Goal: Information Seeking & Learning: Learn about a topic

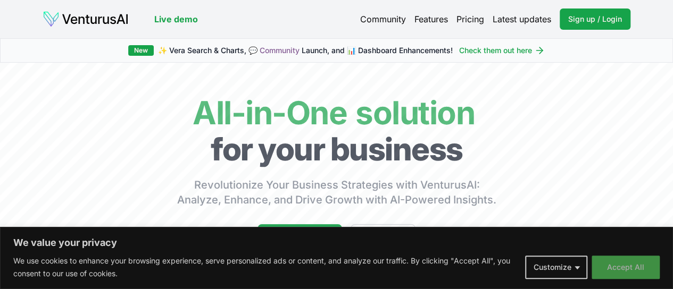
click at [613, 264] on button "Accept All" at bounding box center [626, 267] width 68 height 23
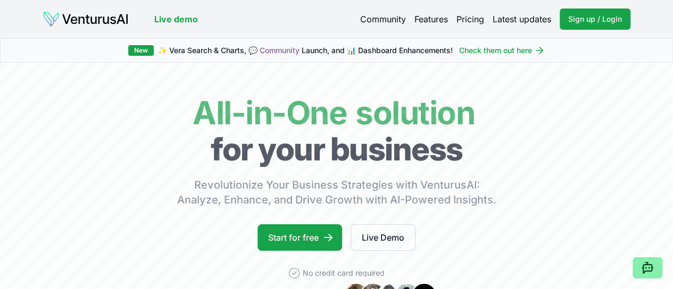
click at [469, 16] on link "Pricing" at bounding box center [470, 19] width 28 height 13
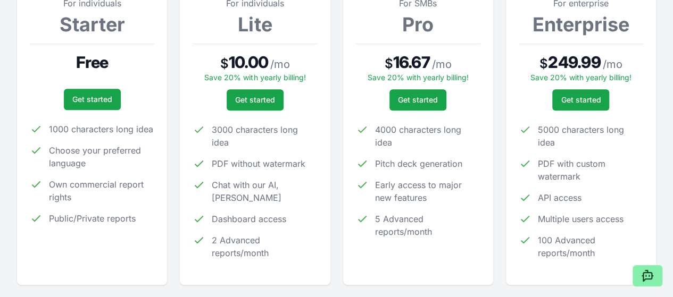
scroll to position [204, 0]
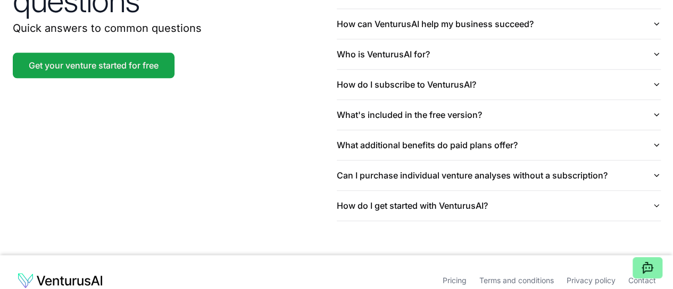
scroll to position [2453, 0]
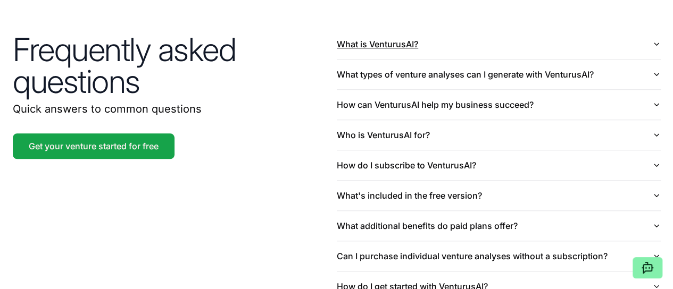
click at [657, 45] on icon "button" at bounding box center [656, 44] width 4 height 2
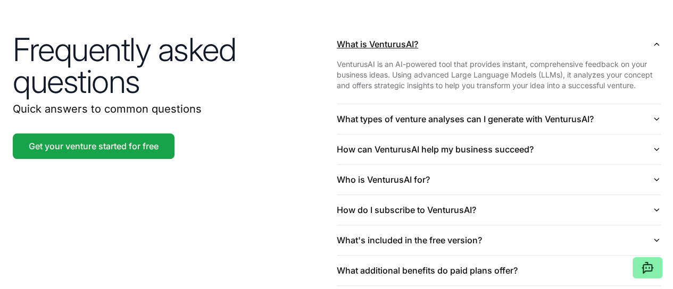
scroll to position [0, 0]
